Goal: Task Accomplishment & Management: Manage account settings

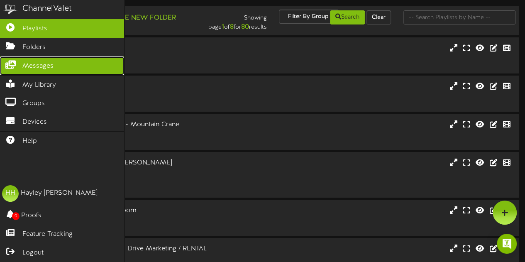
click at [50, 63] on span "Messages" at bounding box center [37, 66] width 31 height 10
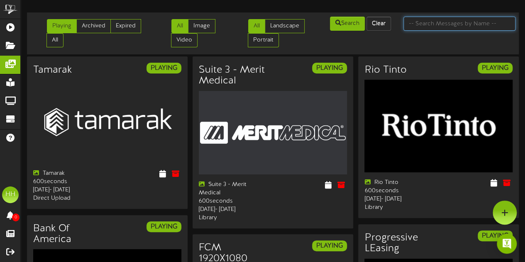
click at [422, 18] on input "text" at bounding box center [459, 24] width 112 height 14
type input "drive"
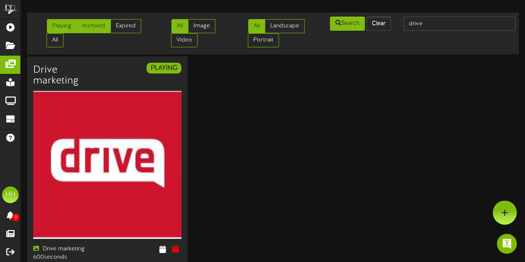
click at [100, 24] on link "Archived" at bounding box center [93, 26] width 34 height 14
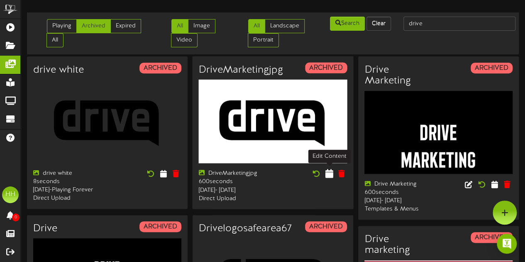
click at [331, 176] on icon at bounding box center [329, 173] width 8 height 9
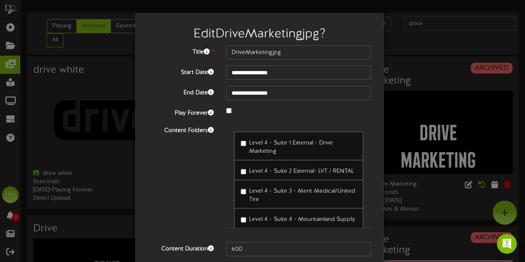
click at [243, 140] on label "Level 4 - Suite 1 External - Drive Marketing" at bounding box center [299, 145] width 116 height 19
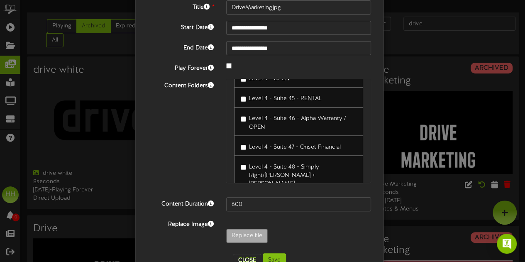
scroll to position [731, 0]
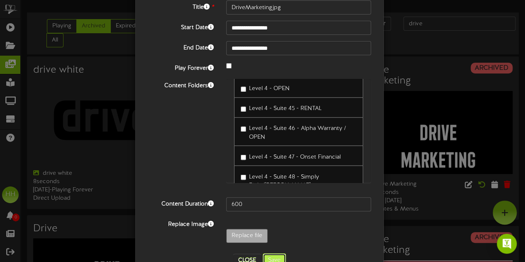
click at [279, 256] on button "Save" at bounding box center [274, 260] width 23 height 14
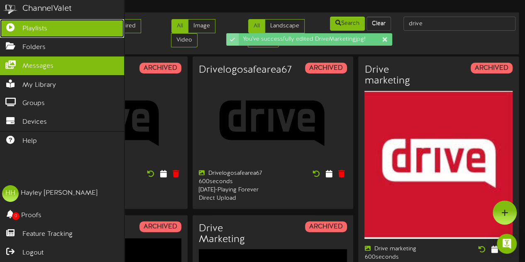
click at [24, 29] on span "Playlists" at bounding box center [34, 29] width 25 height 10
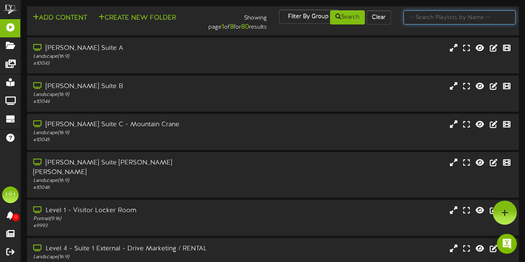
click at [435, 14] on input "text" at bounding box center [459, 17] width 112 height 14
type input "suite 467"
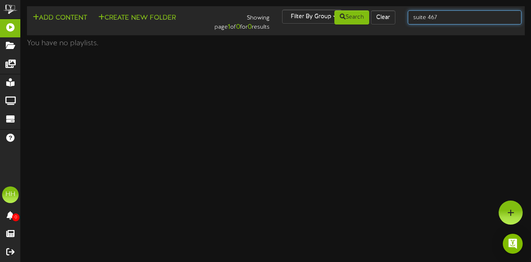
click at [447, 18] on input "suite 467" at bounding box center [465, 17] width 114 height 14
type input "suite 46"
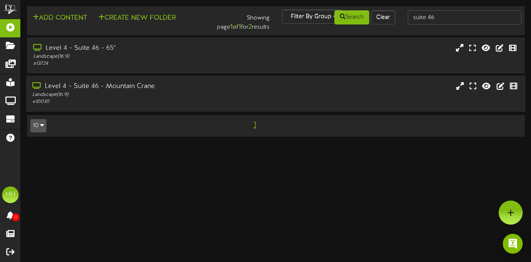
click at [168, 88] on div "Level 4 - Suite 46 - Mountain Crane" at bounding box center [129, 87] width 195 height 10
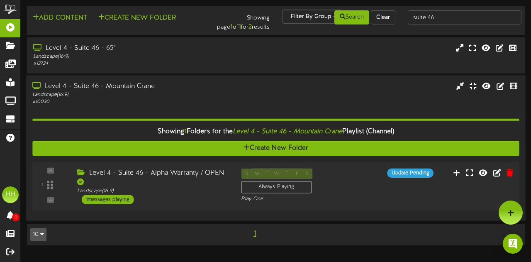
click at [330, 178] on div "S M T W T F S Always Playing Play One" at bounding box center [296, 185] width 123 height 34
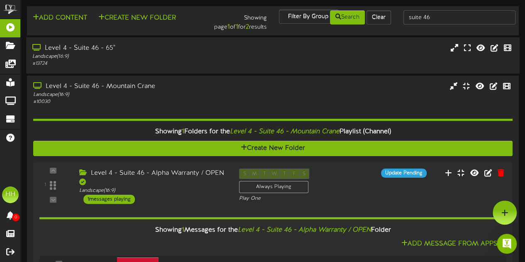
click at [151, 50] on div "Level 4 - Suite 46 - 65"" at bounding box center [128, 49] width 193 height 10
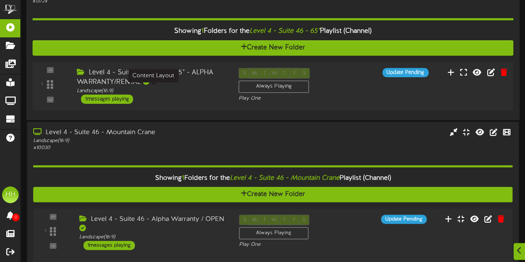
click at [185, 91] on div "Landscape ( 16:9 )" at bounding box center [151, 90] width 149 height 7
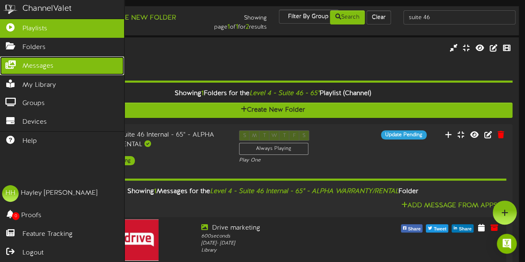
click at [28, 68] on span "Messages" at bounding box center [37, 66] width 31 height 10
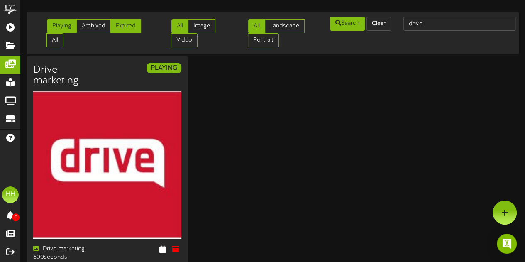
click at [116, 26] on link "Expired" at bounding box center [125, 26] width 31 height 14
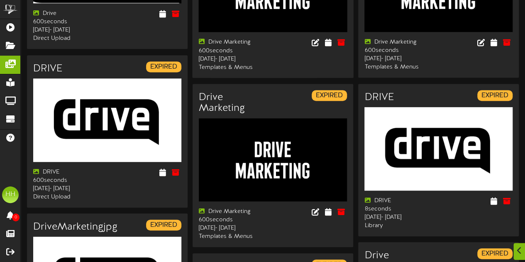
scroll to position [142, 0]
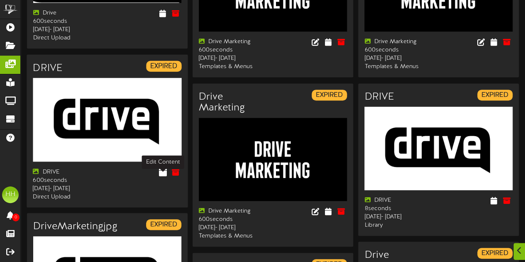
click at [161, 176] on icon at bounding box center [162, 171] width 8 height 9
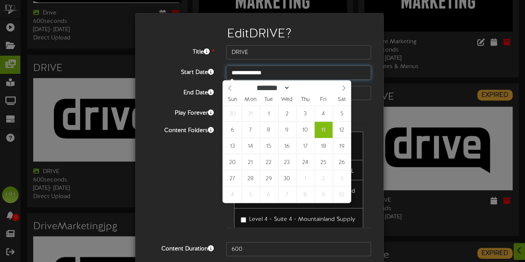
click at [271, 68] on input "**********" at bounding box center [298, 73] width 145 height 14
click at [290, 86] on select "******* ******** ***** ***** *** **** **** ****** ********* ******* ******** **…" at bounding box center [272, 87] width 37 height 9
select select "*"
click at [254, 83] on select "******* ******** ***** ***** *** **** **** ****** ********* ******* ******** **…" at bounding box center [272, 87] width 37 height 9
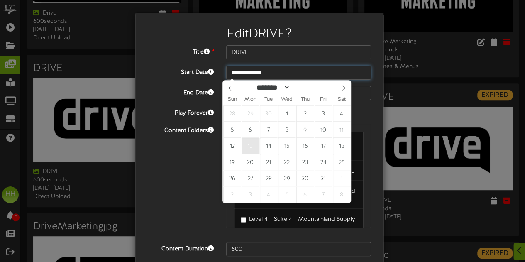
type input "**********"
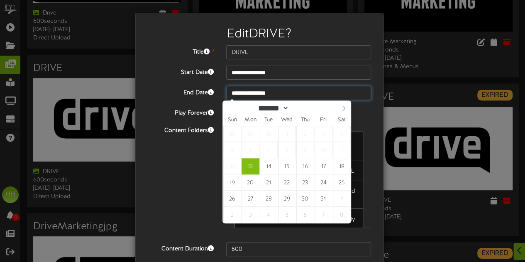
click at [281, 93] on input "**********" at bounding box center [298, 93] width 145 height 14
type input "****"
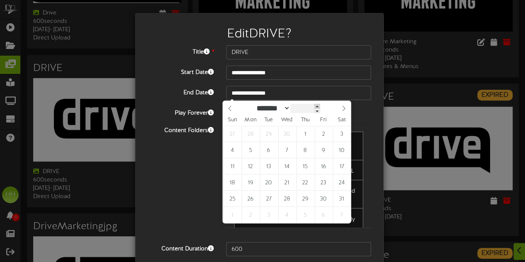
click at [320, 107] on span at bounding box center [317, 106] width 6 height 5
type input "**********"
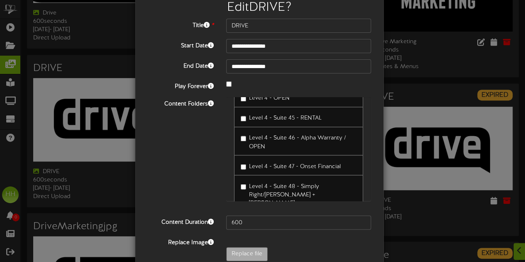
scroll to position [739, 0]
click at [241, 133] on label "Level 4 - Suite 46 - Alpha Warranty / OPEN" at bounding box center [299, 141] width 116 height 19
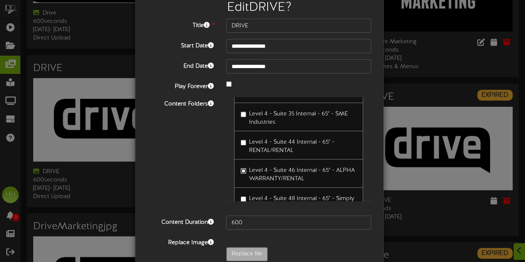
scroll to position [68, 0]
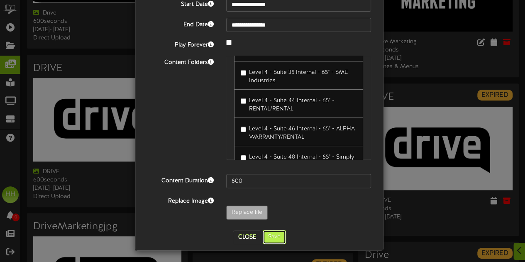
click at [275, 237] on button "Save" at bounding box center [274, 237] width 23 height 14
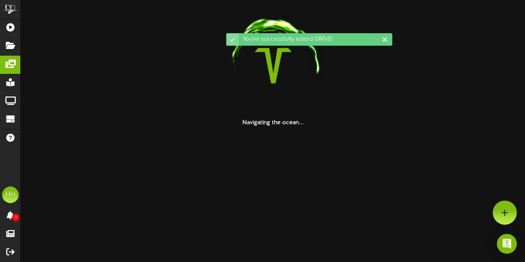
scroll to position [0, 0]
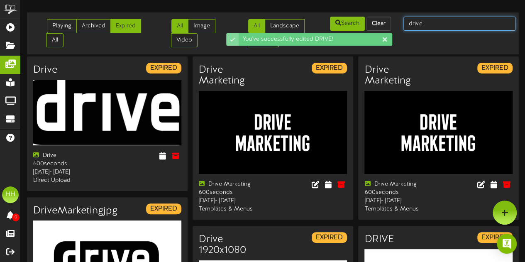
click at [449, 21] on input "drive" at bounding box center [459, 24] width 112 height 14
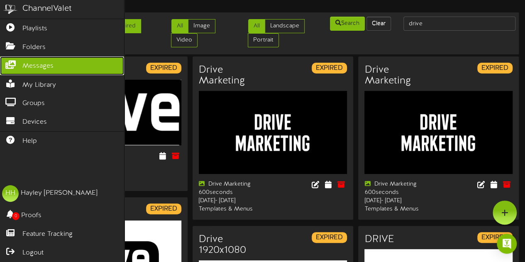
click at [43, 61] on span "Messages" at bounding box center [37, 66] width 31 height 10
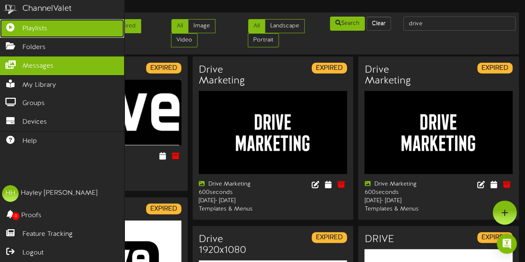
click at [46, 29] on span "Playlists" at bounding box center [34, 29] width 25 height 10
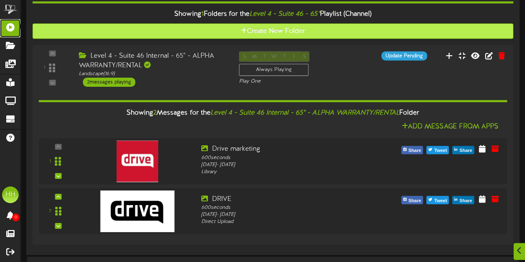
scroll to position [93, 0]
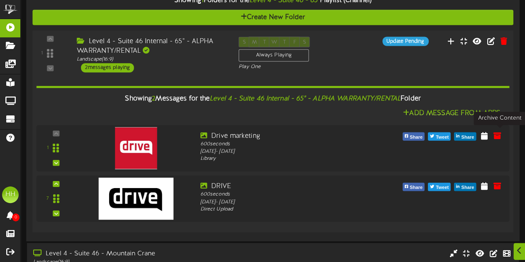
drag, startPoint x: 500, startPoint y: 135, endPoint x: 315, endPoint y: 119, distance: 185.7
click at [315, 119] on div "Showing 2 Messages for the Level 4 - Suite 46 Internal - 65" - ALPHA WARRANTY/R…" at bounding box center [273, 148] width 473 height 153
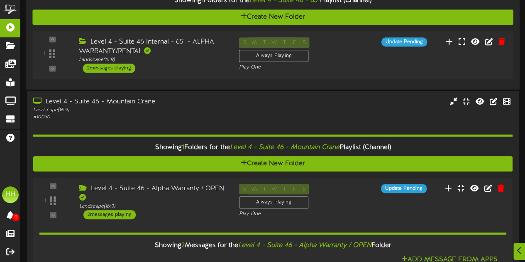
click at [347, 85] on div "Level 4 - Suite 46 - 65" Landscape ( 16:9 ) # 13724" at bounding box center [272, 16] width 493 height 145
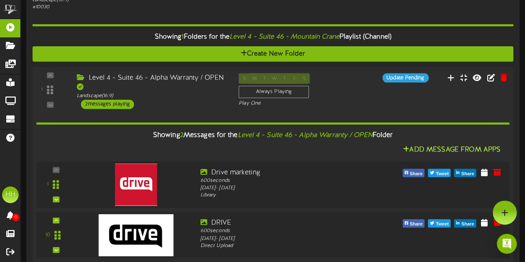
scroll to position [92, 0]
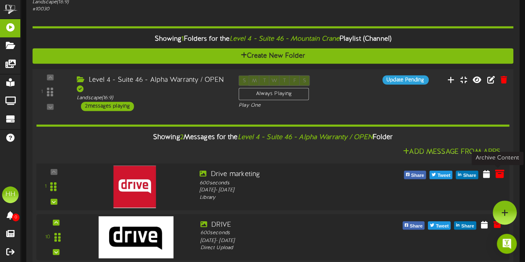
click at [497, 169] on icon at bounding box center [499, 173] width 9 height 9
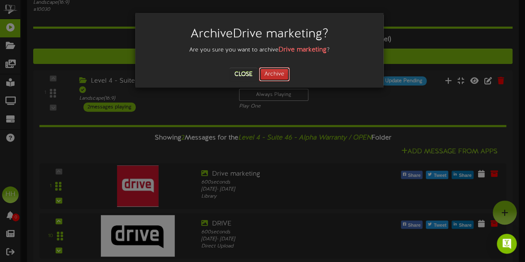
click at [278, 73] on button "Archive" at bounding box center [274, 74] width 31 height 14
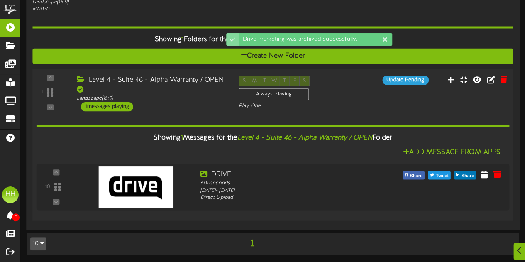
scroll to position [0, 0]
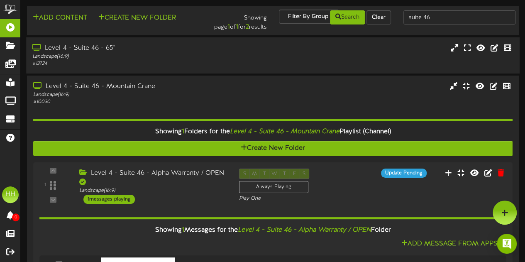
click at [151, 38] on div "Level 4 - Suite 46 - 65" Landscape ( 16:9 ) # 13724" at bounding box center [272, 55] width 493 height 36
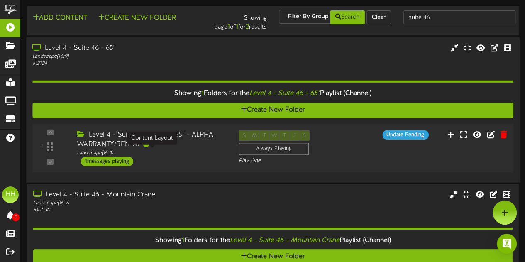
click at [191, 144] on div "Level 4 - Suite 46 Internal - 65" - ALPHA WARRANTY/RENTAL" at bounding box center [151, 139] width 149 height 19
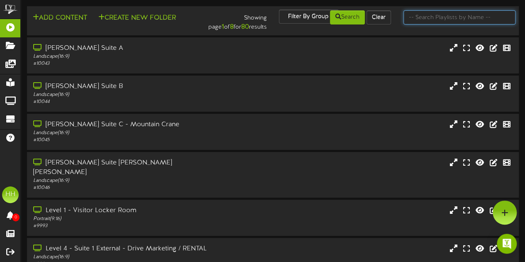
click at [451, 17] on input "text" at bounding box center [459, 17] width 112 height 14
type input "suite 46"
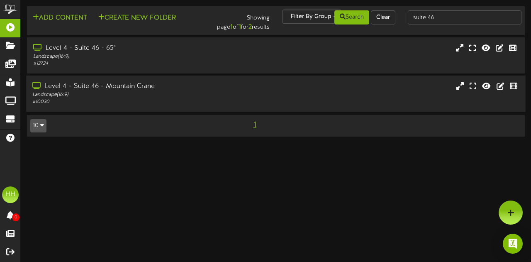
click at [175, 87] on div "Level 4 - Suite 46 - Mountain Crane" at bounding box center [129, 87] width 195 height 10
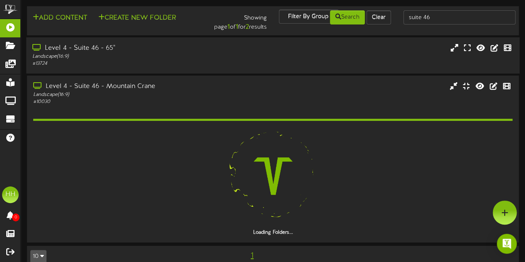
click at [168, 41] on div "Level 4 - Suite 46 - 65" Landscape ( 16:9 ) # 13724" at bounding box center [272, 55] width 493 height 36
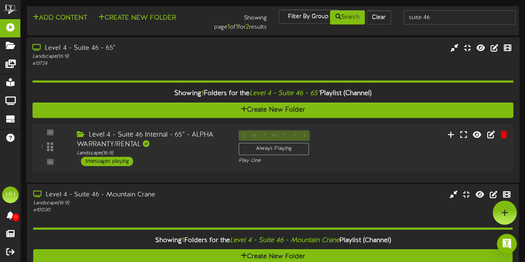
click at [188, 148] on div "Level 4 - Suite 46 Internal - 65" - ALPHA WARRANTY/RENTAL" at bounding box center [151, 139] width 149 height 19
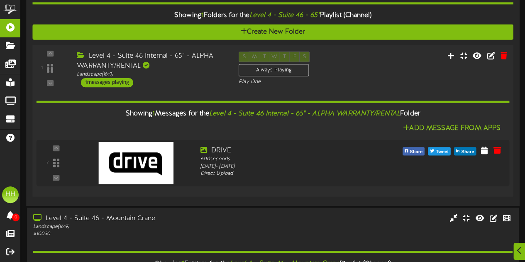
scroll to position [200, 0]
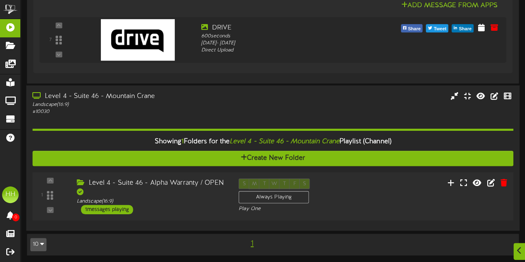
click at [190, 183] on div "Level 4 - Suite 46 - Alpha Warranty / OPEN" at bounding box center [151, 187] width 149 height 19
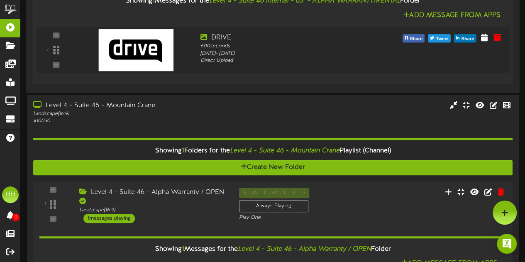
scroll to position [151, 0]
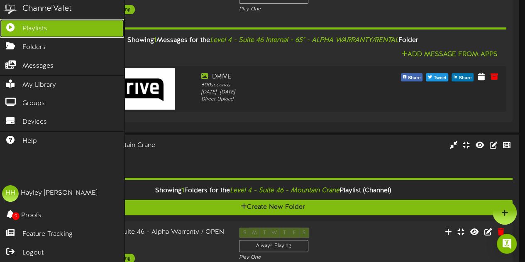
click at [47, 27] on link "Playlists" at bounding box center [62, 28] width 124 height 19
